Goal: Task Accomplishment & Management: Manage account settings

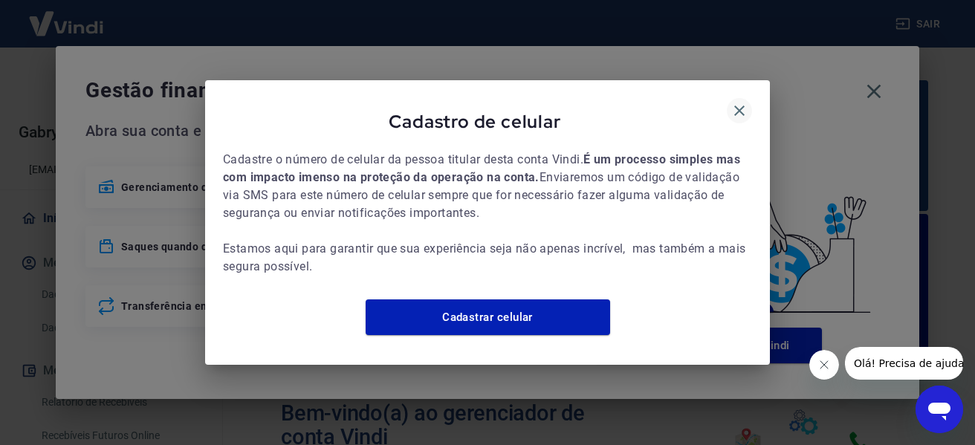
click at [733, 105] on icon "button" at bounding box center [739, 111] width 18 height 18
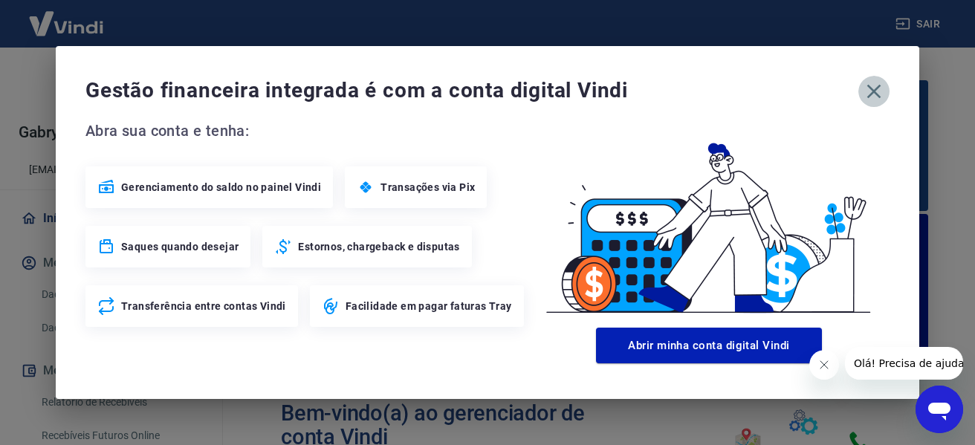
click at [879, 92] on icon "button" at bounding box center [874, 92] width 24 height 24
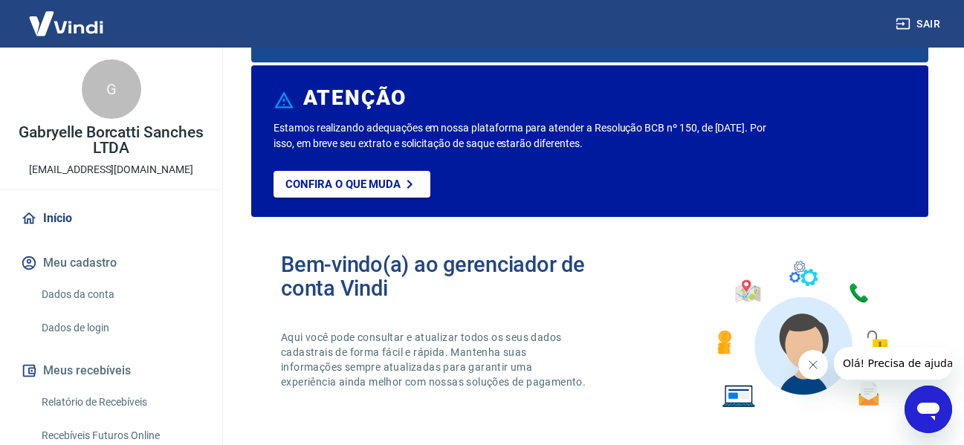
click at [84, 288] on link "Dados da conta" at bounding box center [120, 294] width 169 height 30
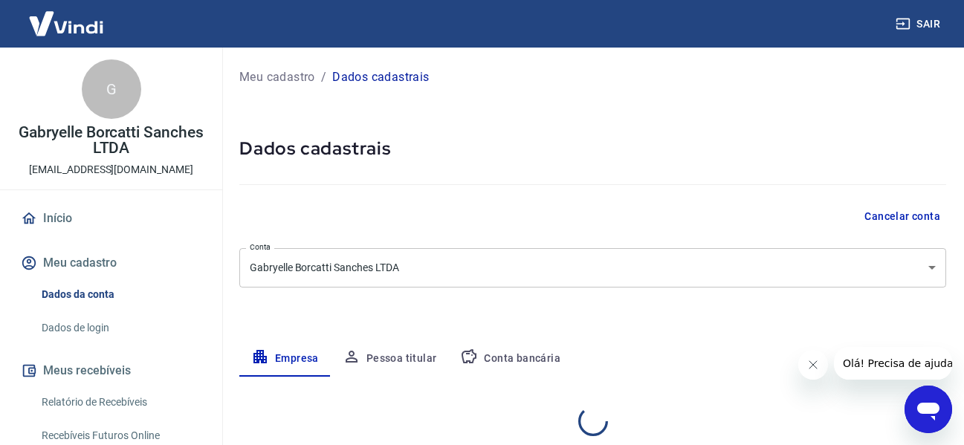
select select "SP"
select select "business"
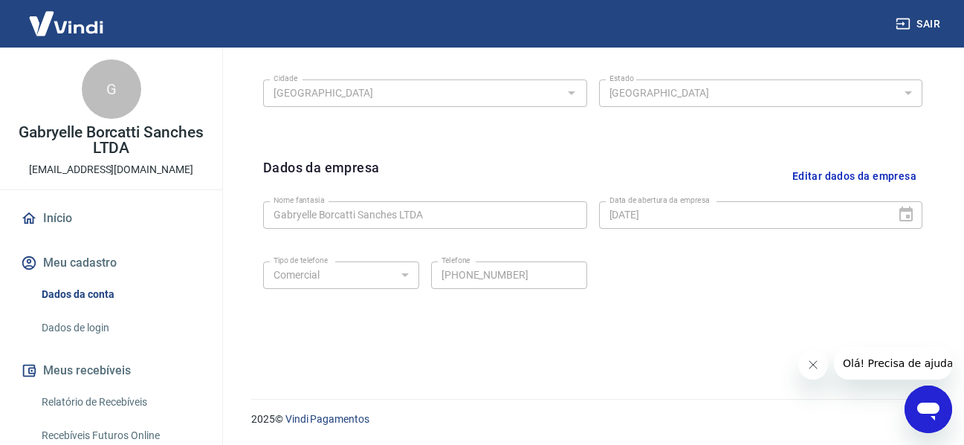
click at [103, 320] on link "Dados de login" at bounding box center [120, 328] width 169 height 30
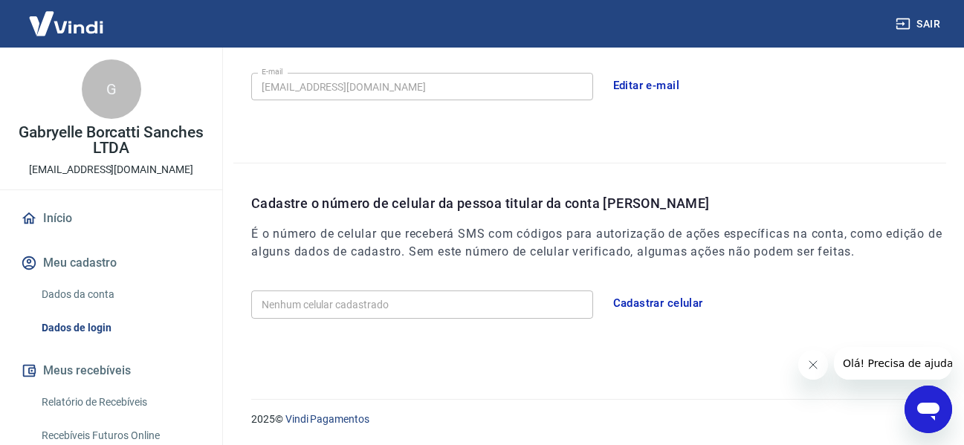
scroll to position [456, 0]
click at [114, 406] on link "Relatório de Recebíveis" at bounding box center [120, 402] width 169 height 30
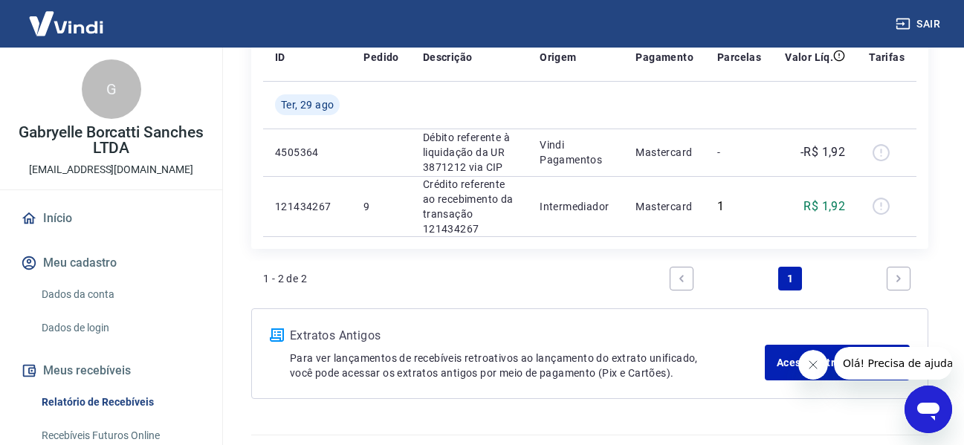
click at [60, 215] on link "Início" at bounding box center [111, 218] width 187 height 33
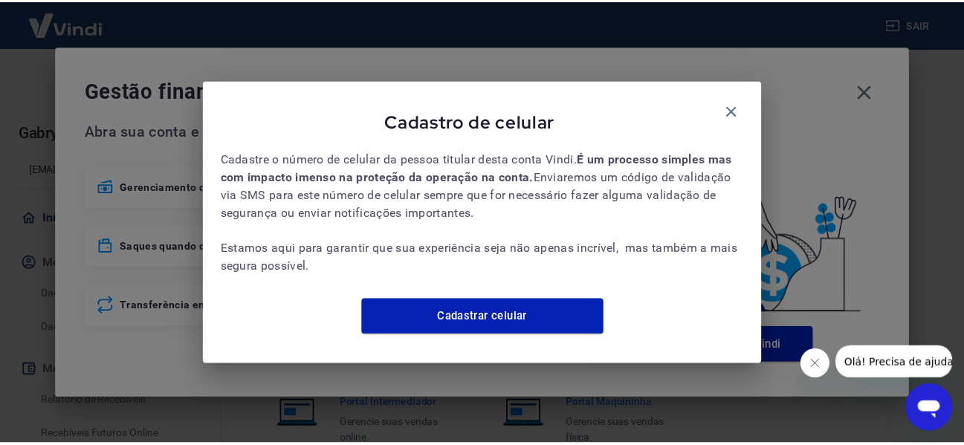
scroll to position [925, 0]
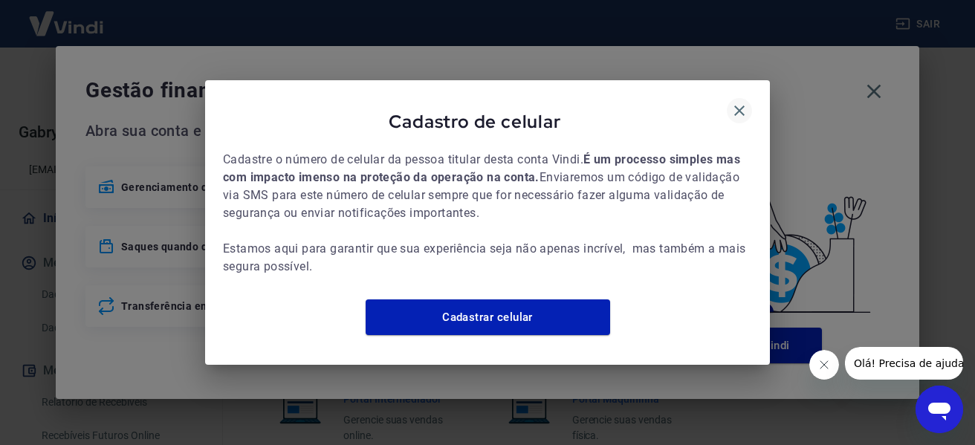
click at [736, 104] on icon "button" at bounding box center [739, 111] width 18 height 18
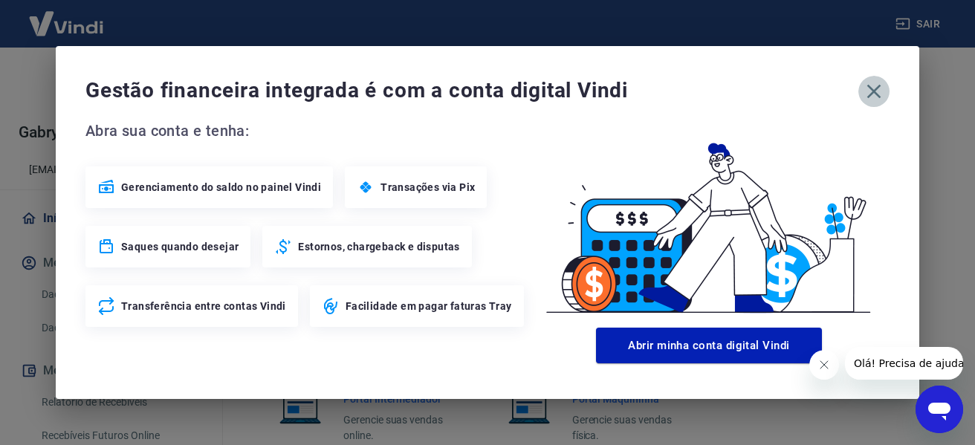
click at [869, 89] on icon "button" at bounding box center [874, 92] width 24 height 24
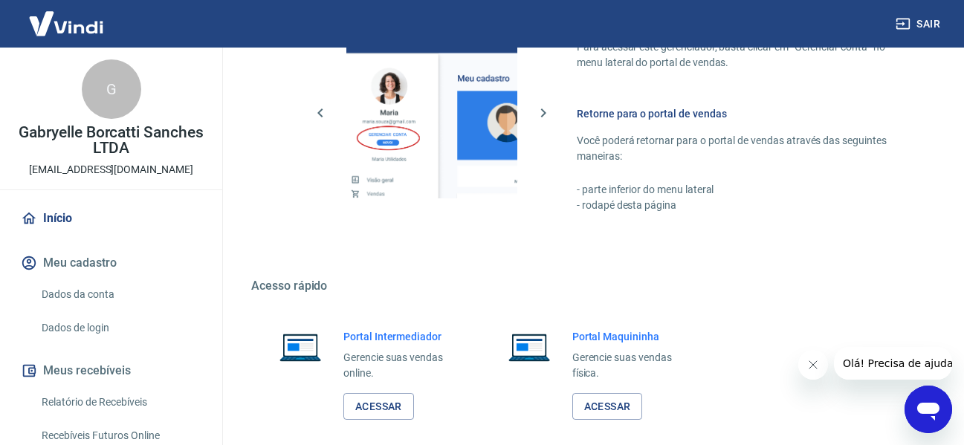
scroll to position [1062, 0]
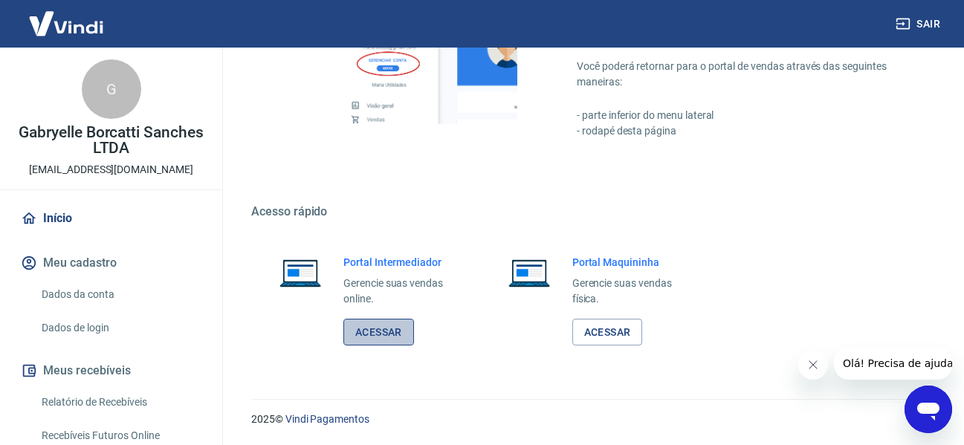
click at [366, 334] on link "Acessar" at bounding box center [378, 332] width 71 height 27
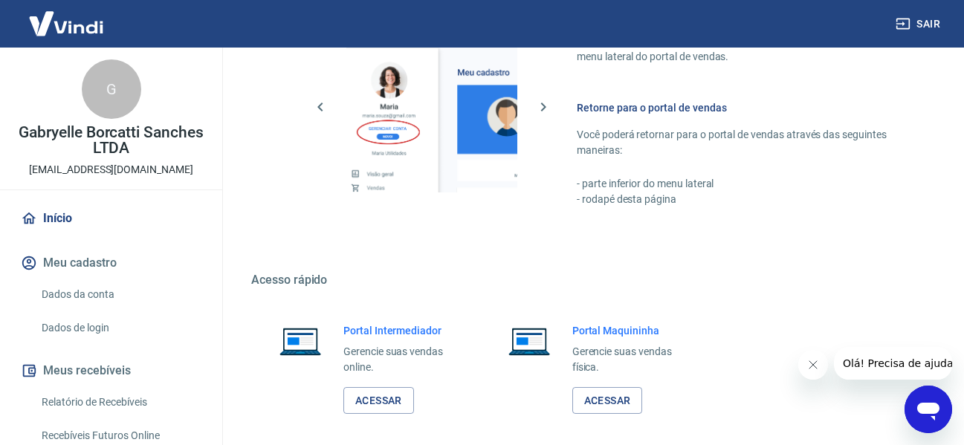
scroll to position [913, 0]
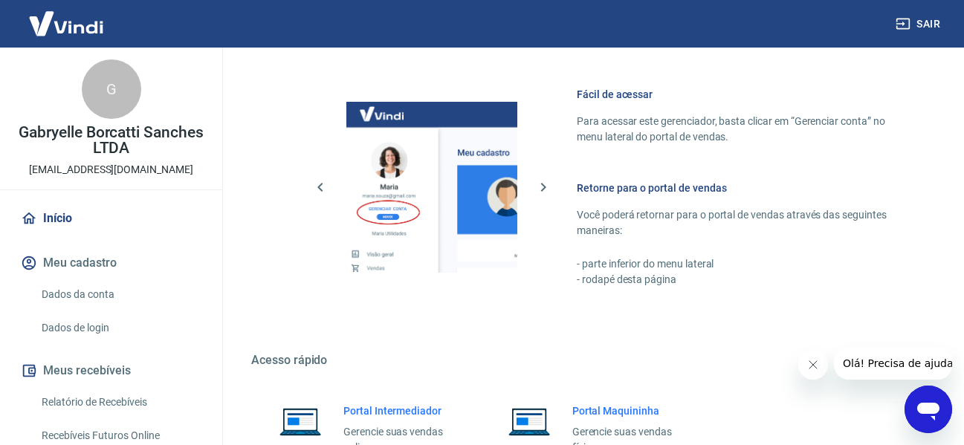
click at [89, 25] on img at bounding box center [66, 23] width 97 height 45
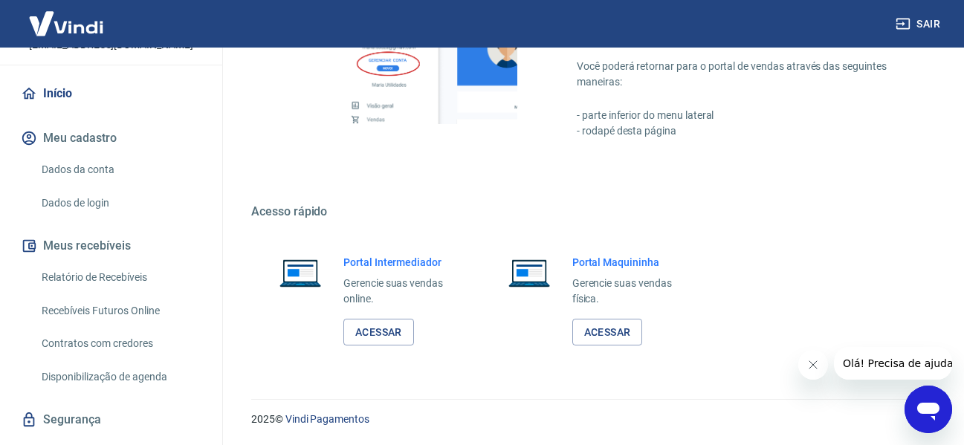
scroll to position [161, 0]
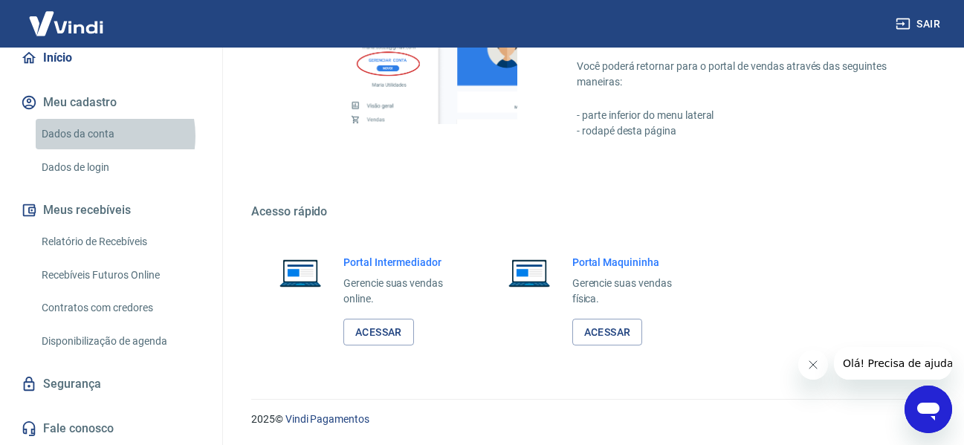
click at [93, 136] on link "Dados da conta" at bounding box center [120, 134] width 169 height 30
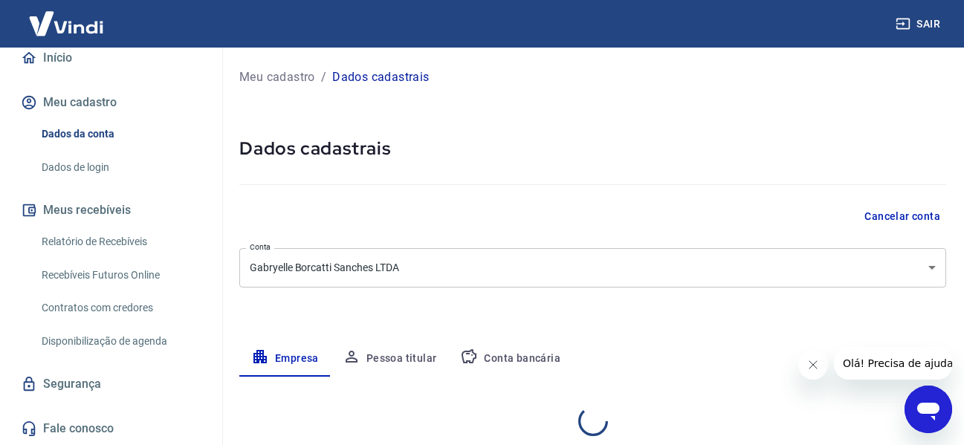
select select "SP"
select select "business"
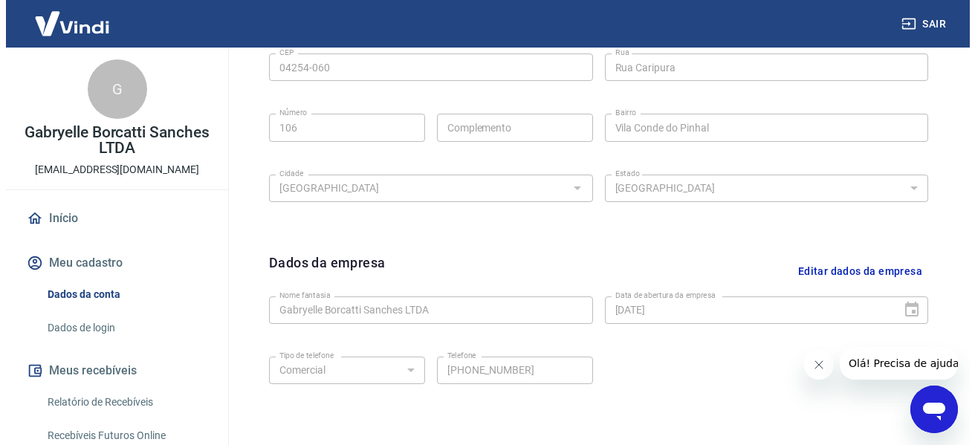
scroll to position [404, 0]
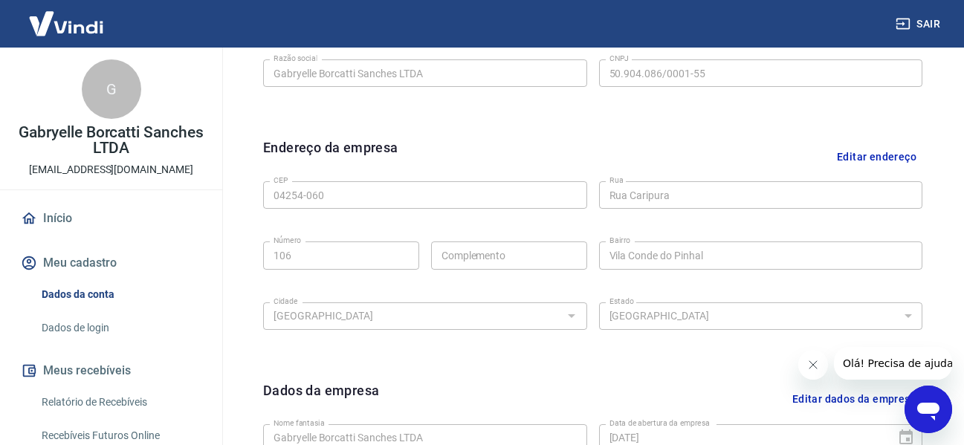
click at [53, 211] on link "Início" at bounding box center [111, 218] width 187 height 33
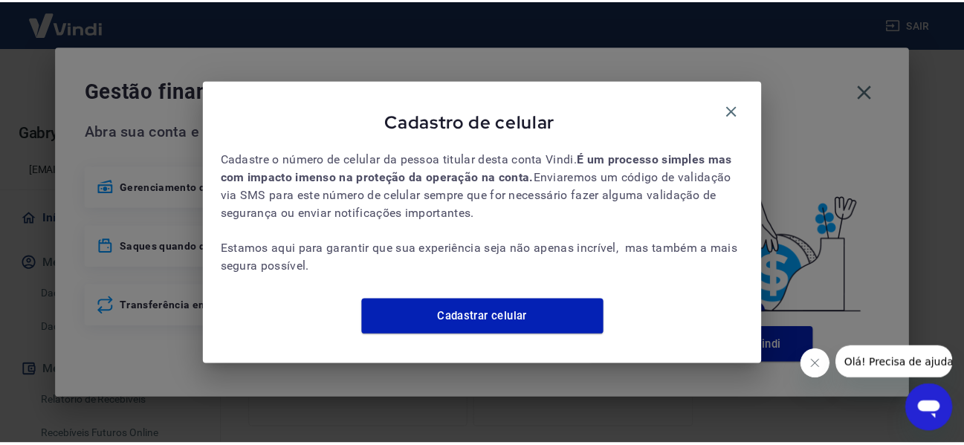
scroll to position [537, 0]
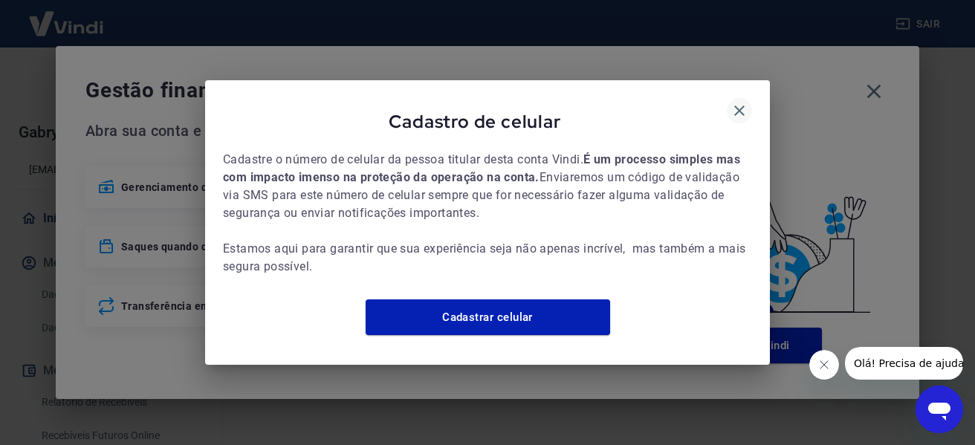
click at [739, 108] on icon "button" at bounding box center [739, 111] width 18 height 18
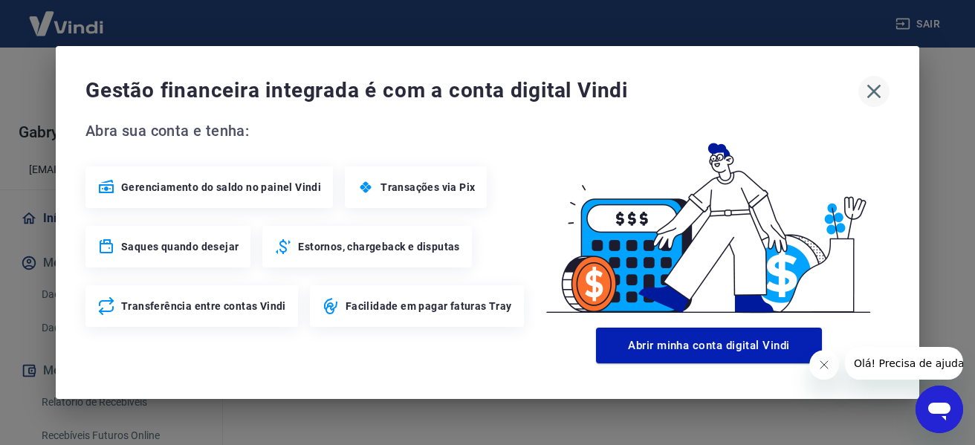
click at [875, 85] on icon "button" at bounding box center [874, 92] width 24 height 24
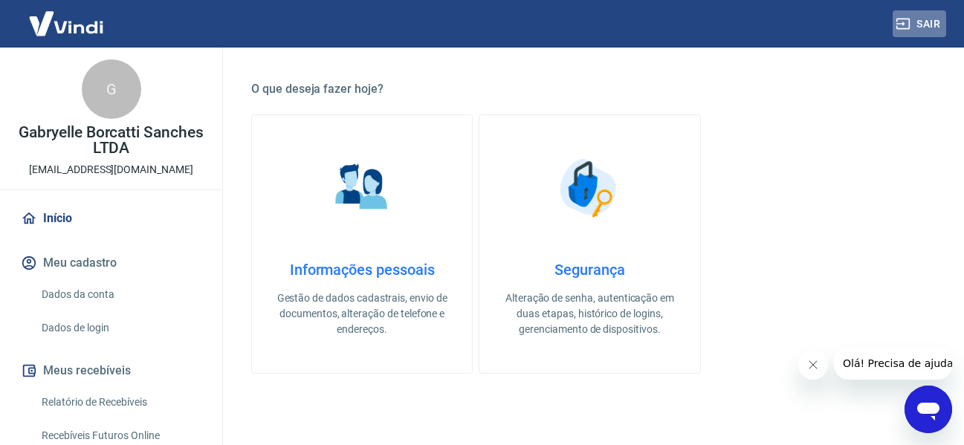
click at [923, 27] on button "Sair" at bounding box center [919, 23] width 54 height 27
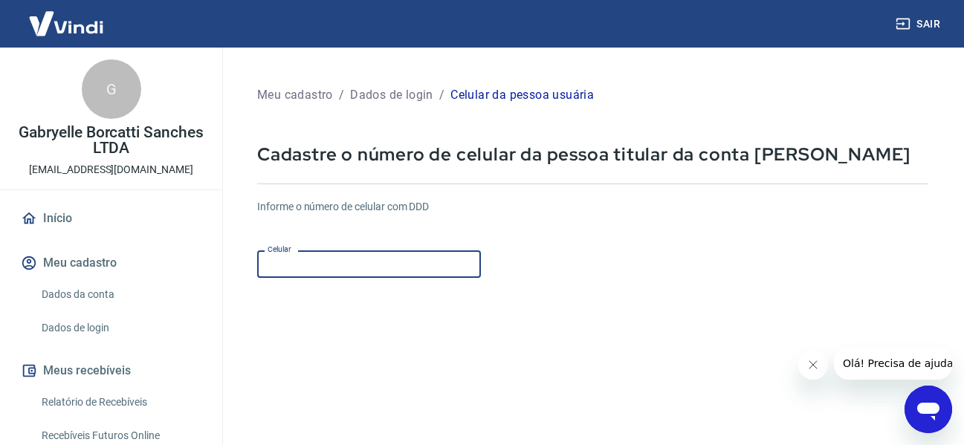
click at [359, 269] on input "Celular" at bounding box center [369, 263] width 224 height 27
type input "(11) 98397-5766"
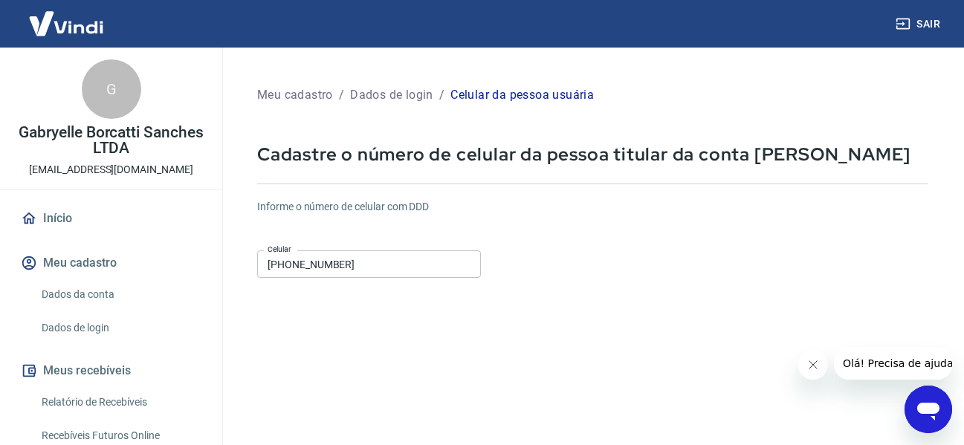
click at [548, 232] on div "Informe o número de celular com DDD Celular (11) 98397-5766 Celular" at bounding box center [592, 240] width 671 height 82
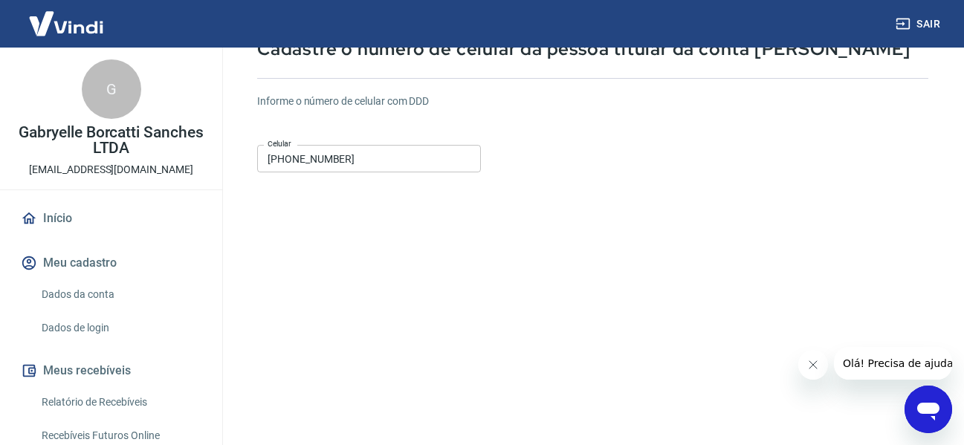
scroll to position [223, 0]
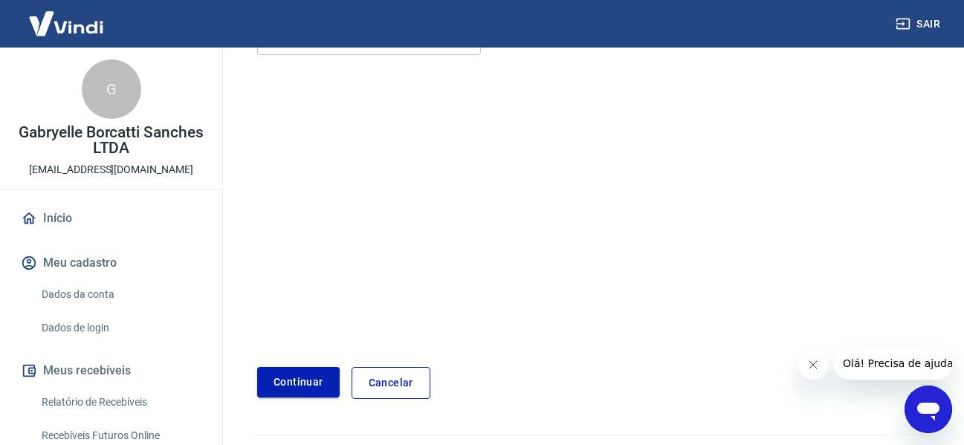
click at [322, 375] on button "Continuar" at bounding box center [298, 382] width 82 height 30
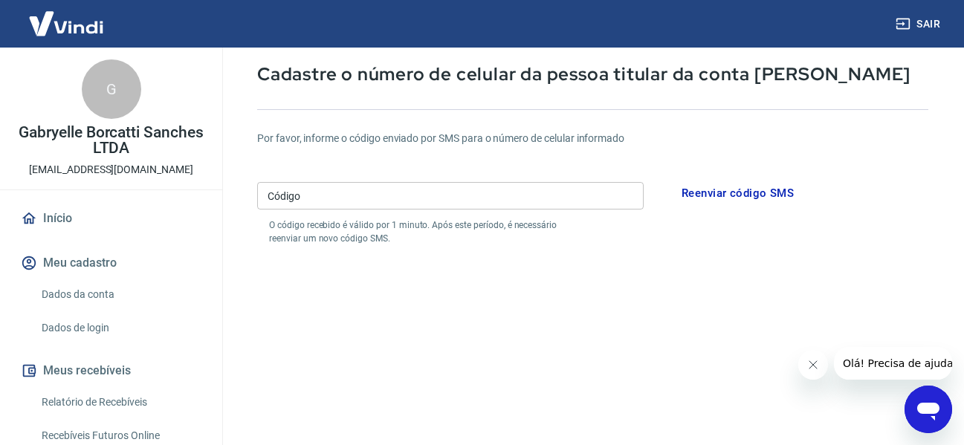
scroll to position [74, 0]
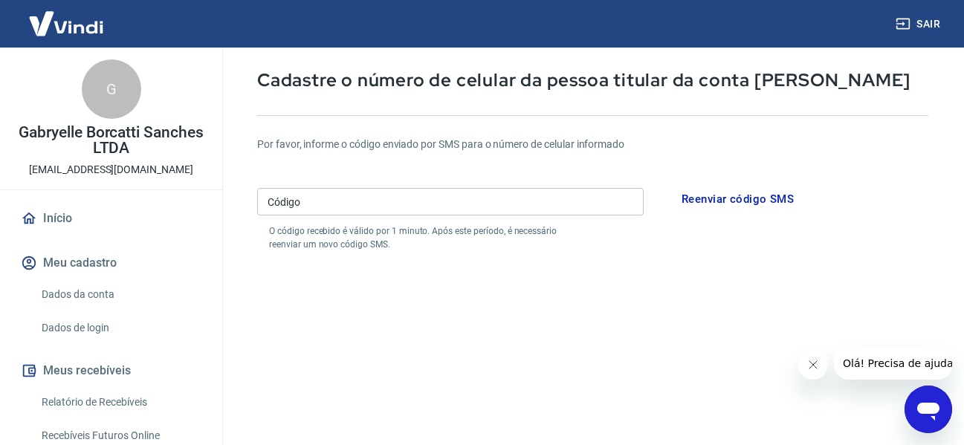
click at [368, 212] on input "Código" at bounding box center [450, 201] width 386 height 27
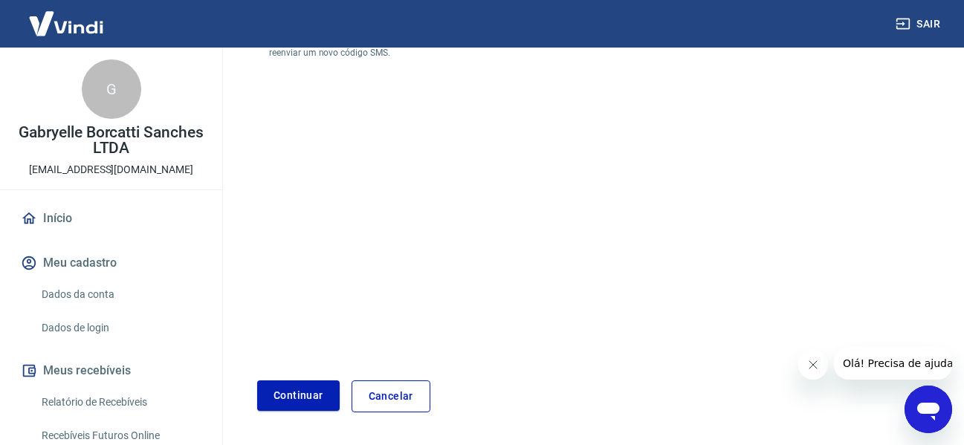
scroll to position [315, 0]
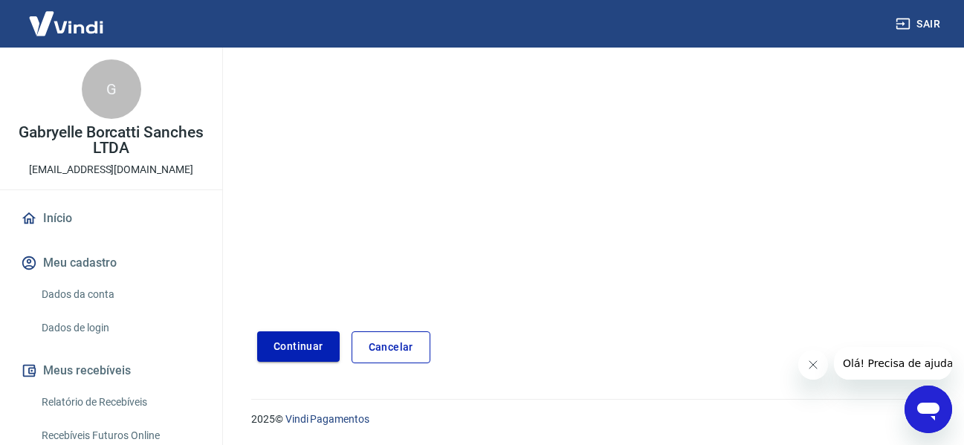
type input "561169"
click at [308, 349] on button "Continuar" at bounding box center [298, 346] width 82 height 30
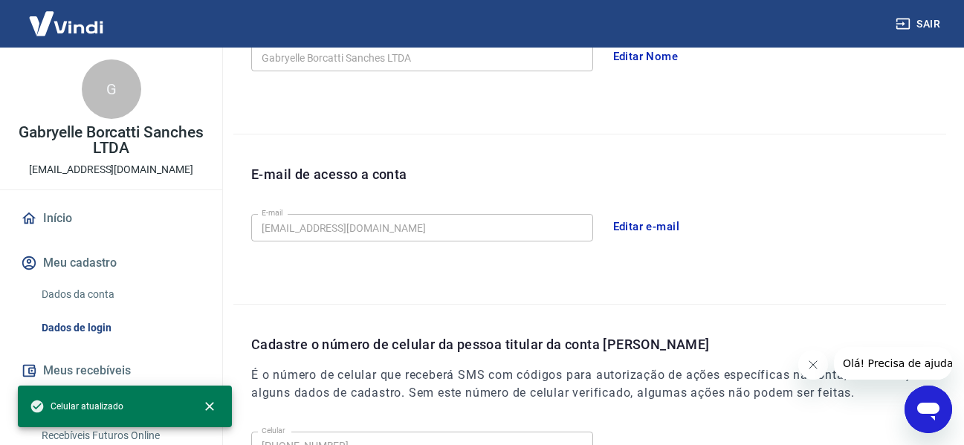
scroll to position [507, 0]
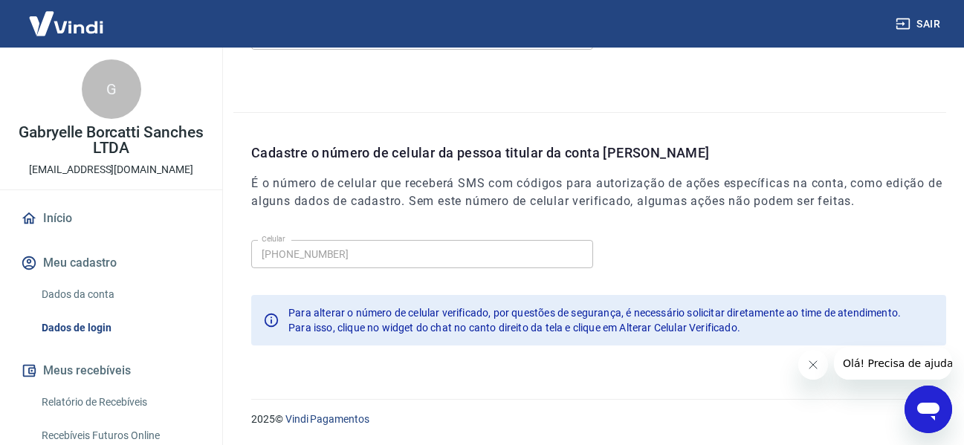
click at [85, 218] on link "Início" at bounding box center [111, 218] width 187 height 33
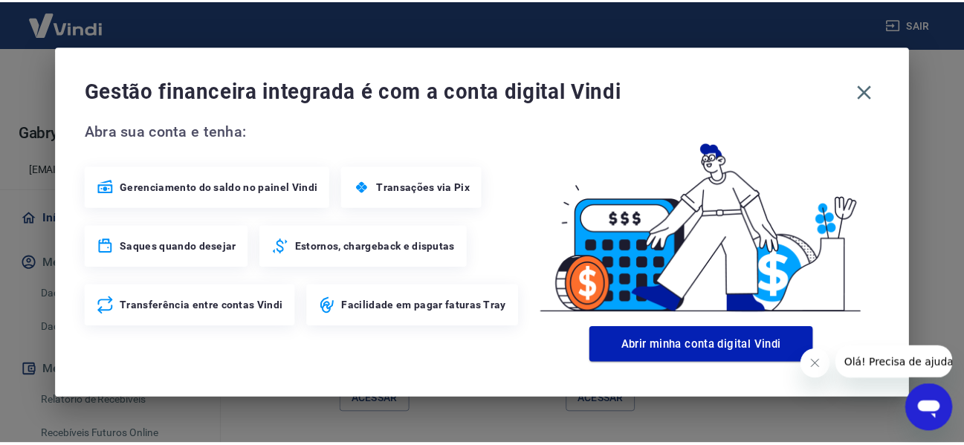
scroll to position [1001, 0]
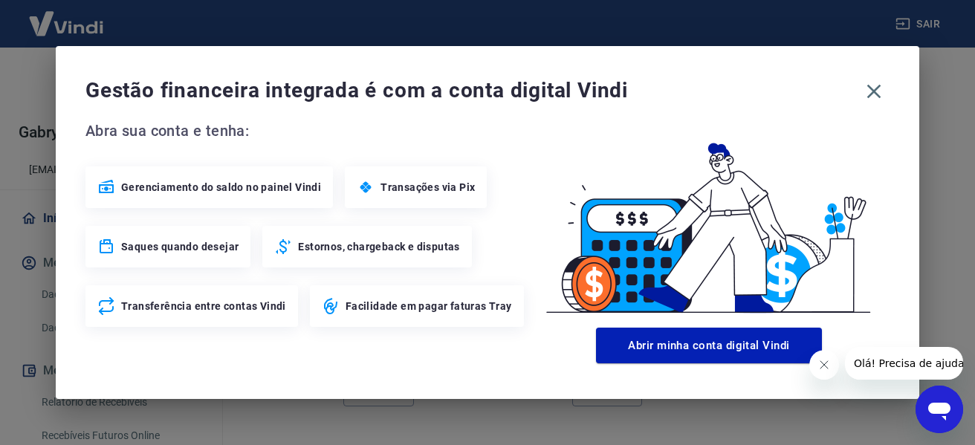
click at [847, 85] on span "Gestão financeira integrada é com a conta digital Vindi" at bounding box center [471, 91] width 773 height 30
click at [867, 88] on icon "button" at bounding box center [874, 92] width 24 height 24
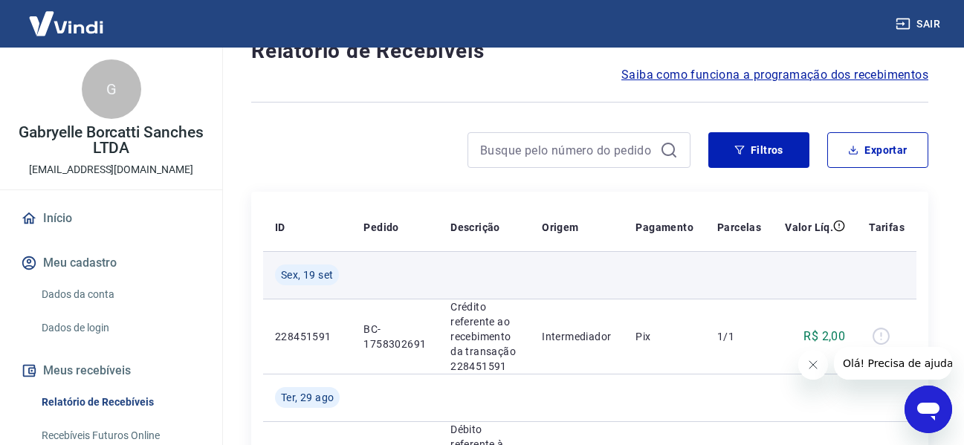
scroll to position [149, 0]
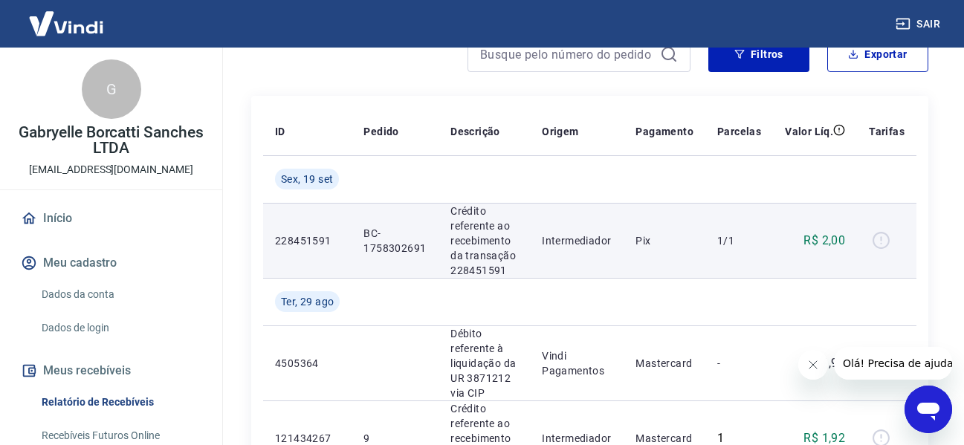
click at [881, 242] on div at bounding box center [887, 241] width 36 height 24
click at [459, 223] on p "Crédito referente ao recebimento da transação 228451591" at bounding box center [484, 241] width 68 height 74
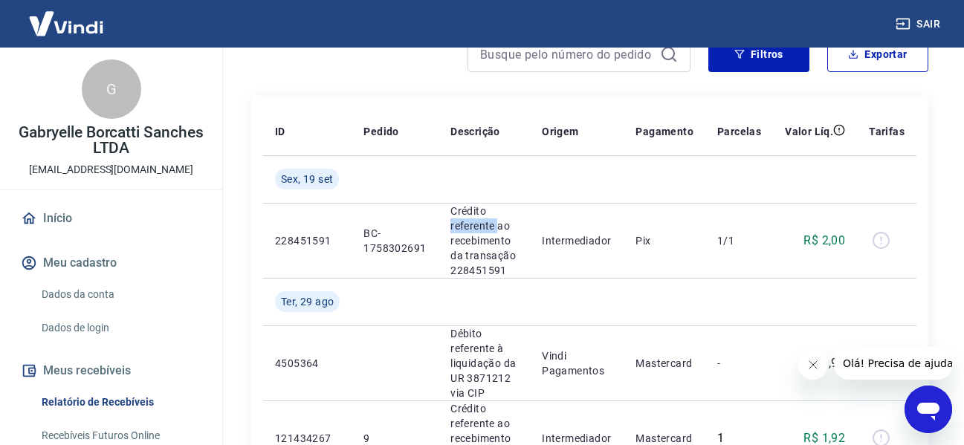
click at [109, 223] on link "Início" at bounding box center [111, 218] width 187 height 33
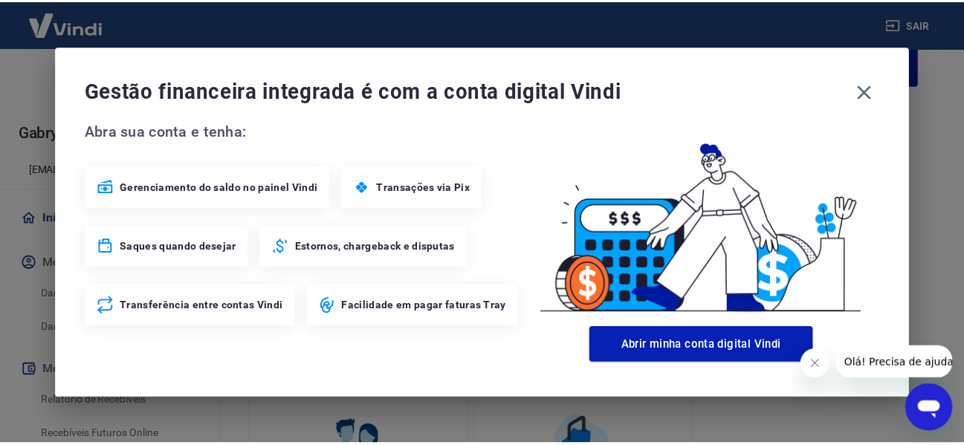
scroll to position [282, 0]
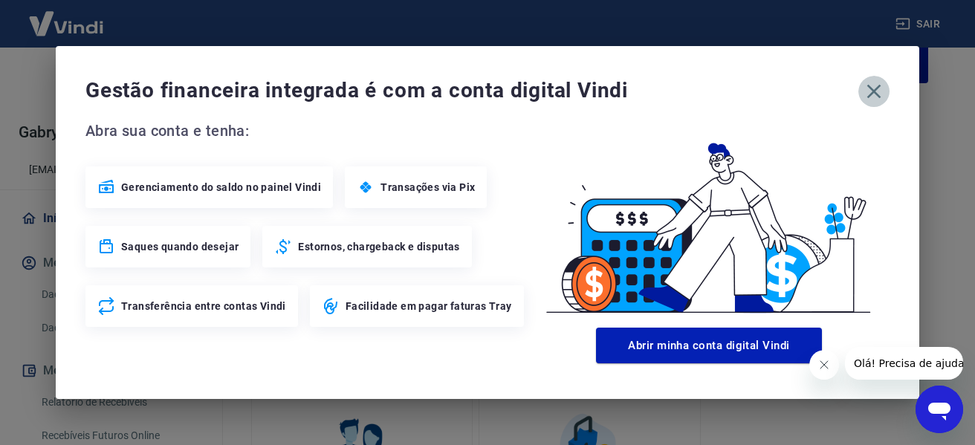
click at [884, 88] on icon "button" at bounding box center [874, 92] width 24 height 24
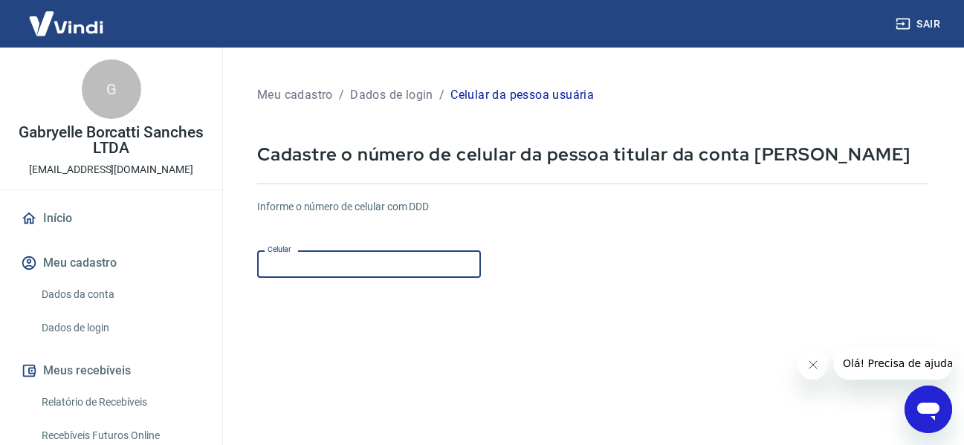
click at [321, 278] on input "Celular" at bounding box center [369, 263] width 224 height 27
type input "(11) 98397-5766"
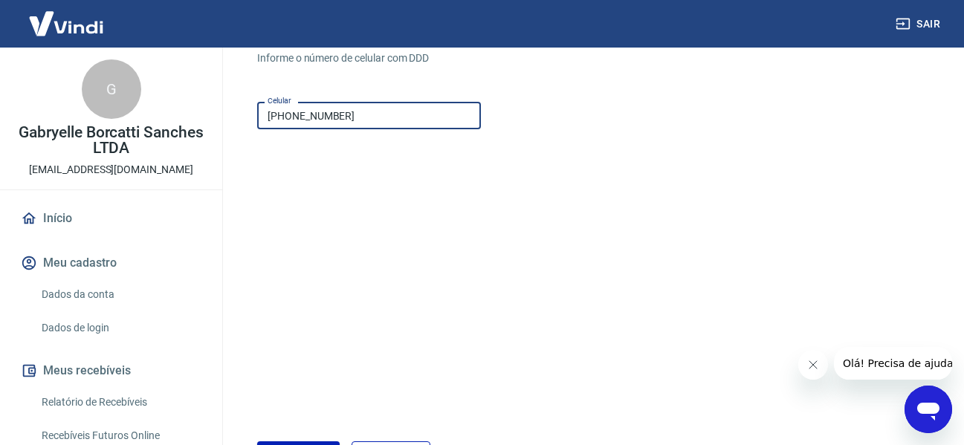
scroll to position [223, 0]
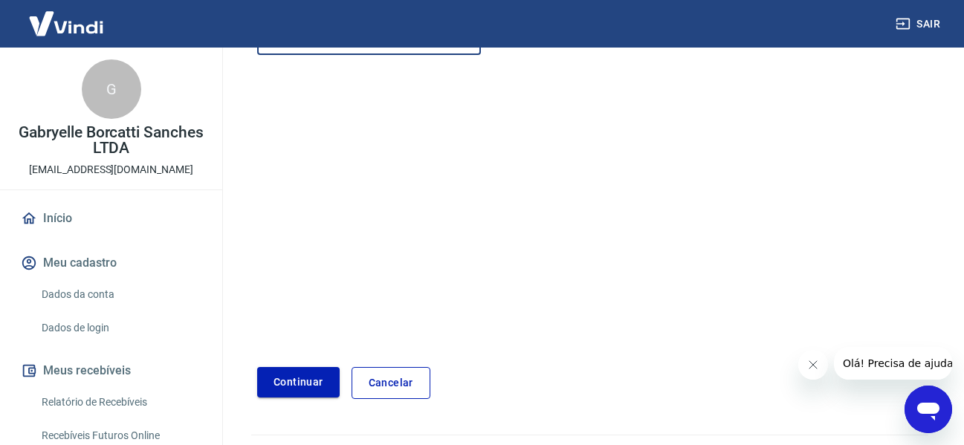
click at [309, 377] on button "Continuar" at bounding box center [298, 382] width 82 height 30
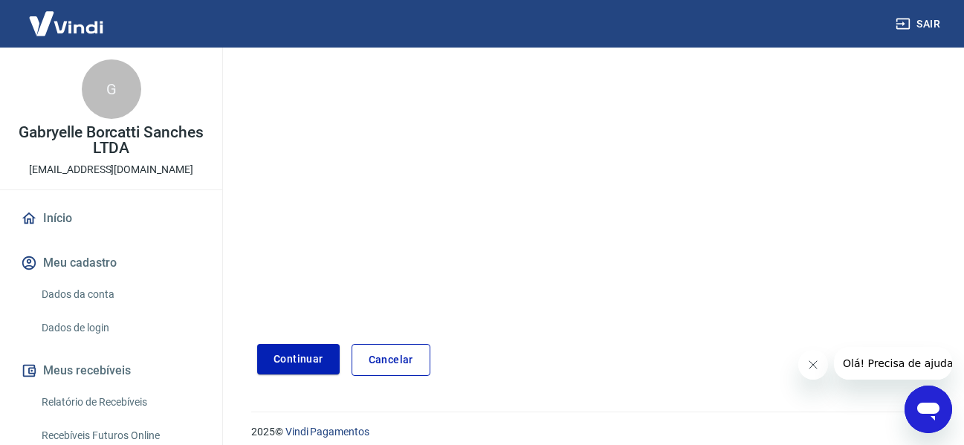
scroll to position [259, 0]
